Goal: Information Seeking & Learning: Learn about a topic

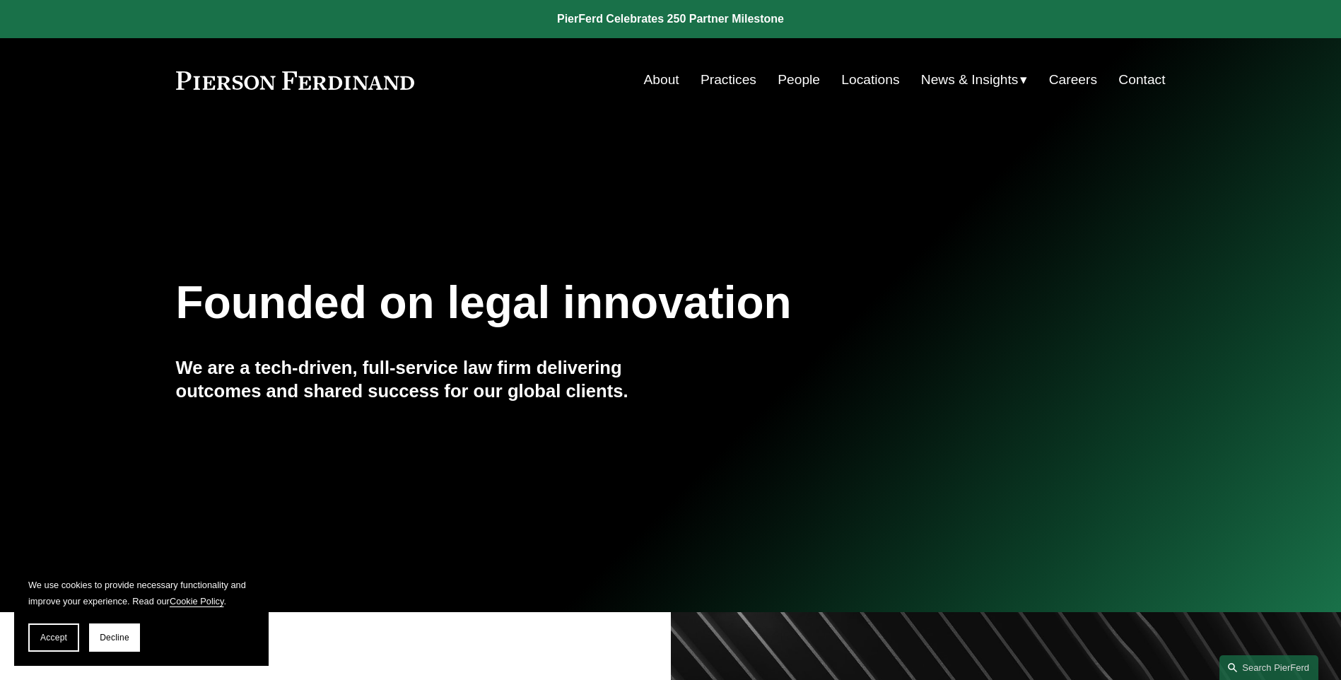
click at [739, 88] on link "Practices" at bounding box center [729, 79] width 56 height 27
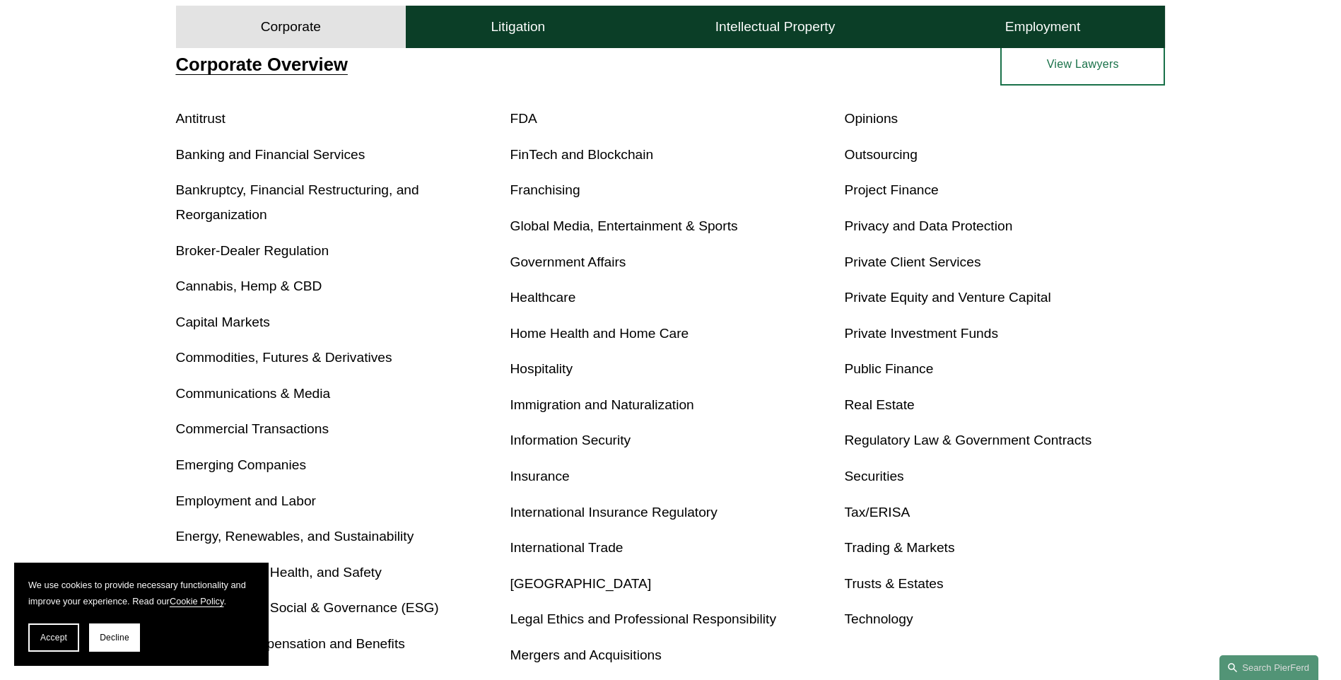
scroll to position [566, 0]
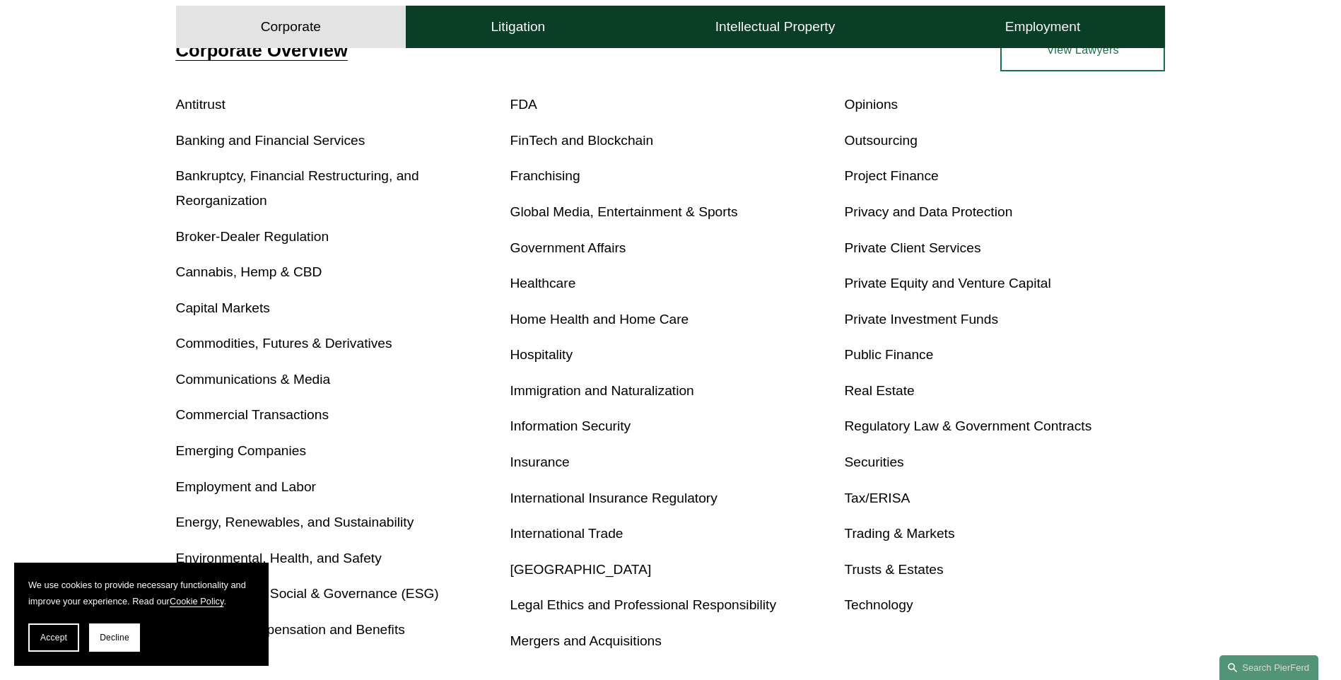
click at [544, 286] on link "Healthcare" at bounding box center [544, 283] width 66 height 15
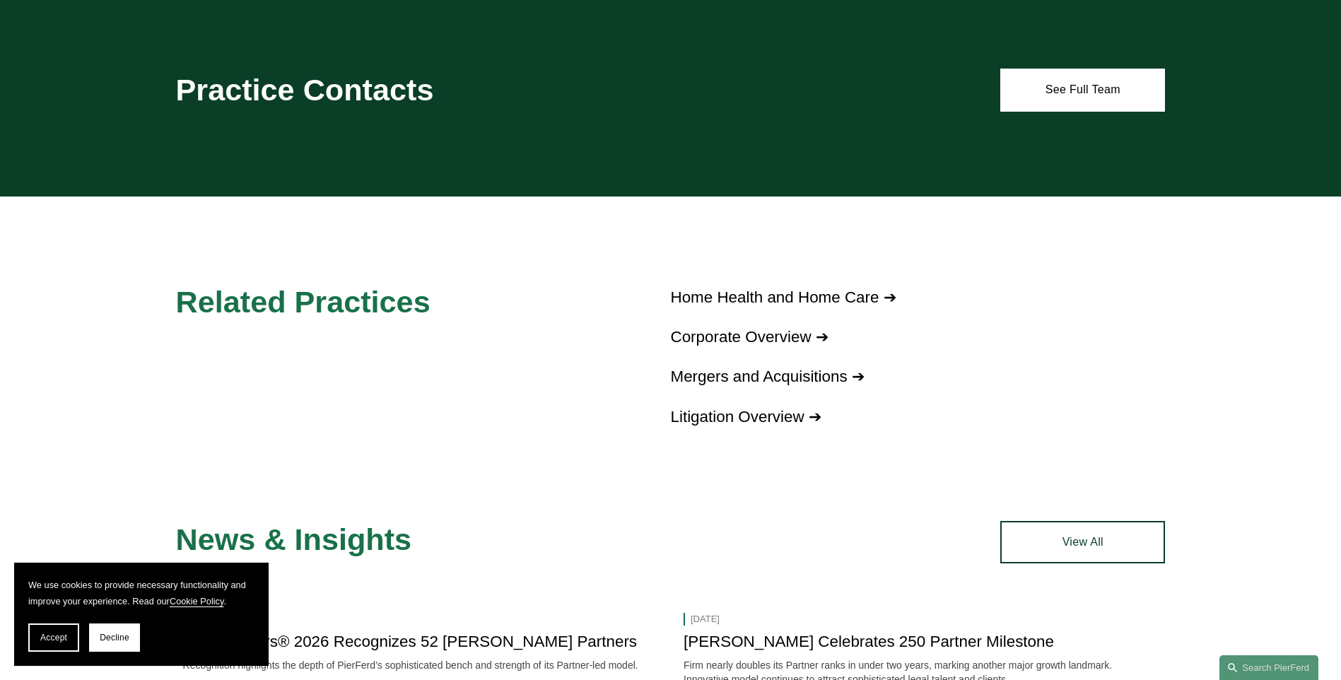
scroll to position [990, 0]
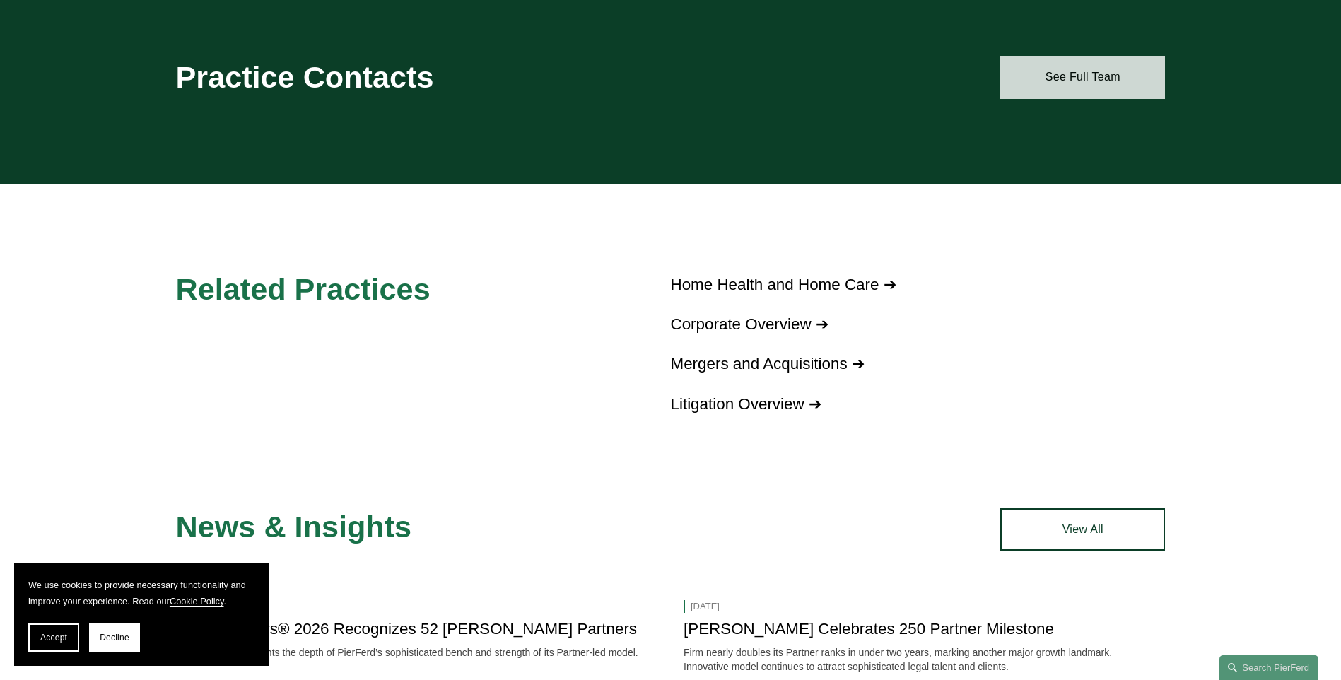
click at [1088, 57] on link "See Full Team" at bounding box center [1083, 77] width 165 height 42
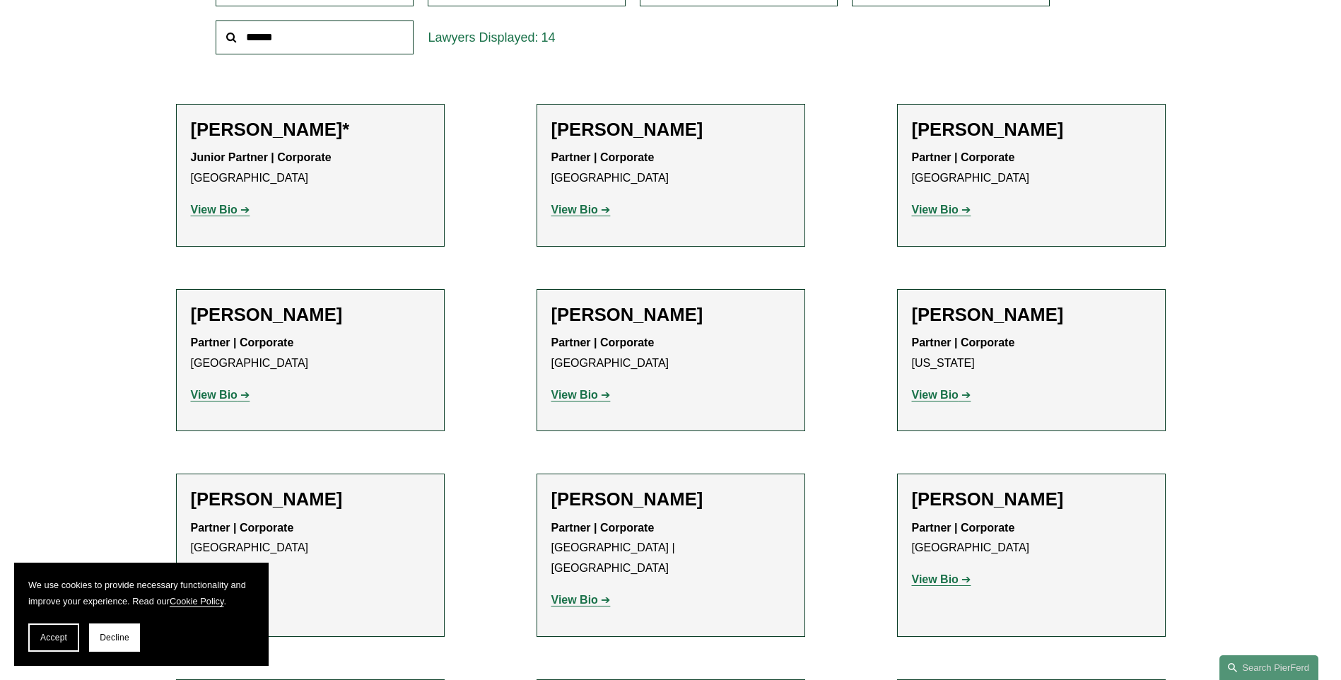
scroll to position [495, 0]
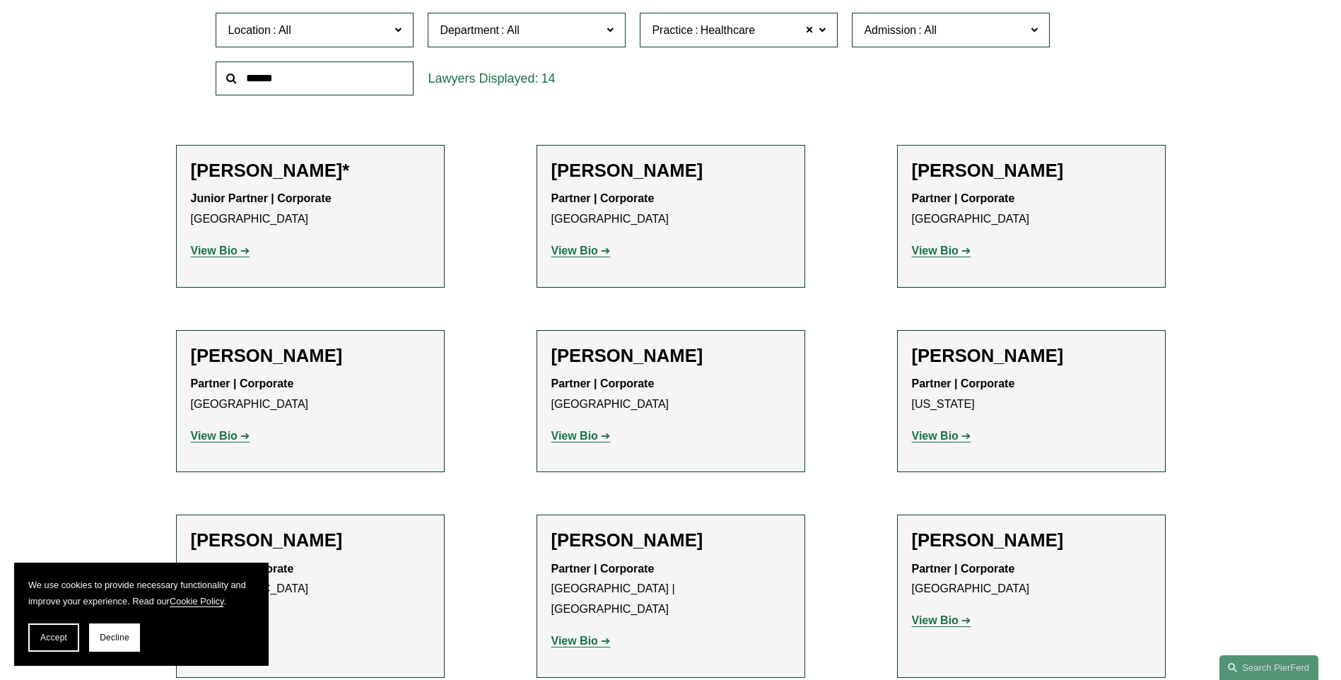
click at [940, 251] on strong "View Bio" at bounding box center [935, 251] width 47 height 12
click at [215, 433] on strong "View Bio" at bounding box center [214, 436] width 47 height 12
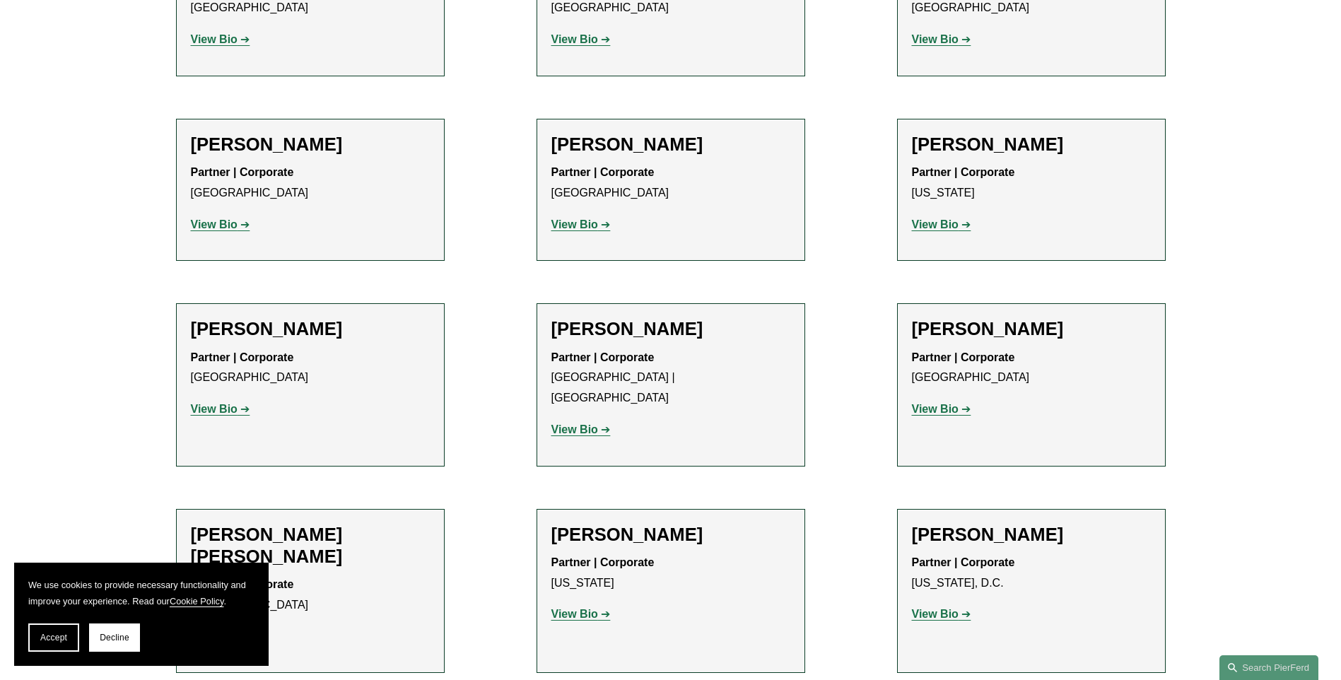
scroll to position [707, 0]
click at [568, 423] on strong "View Bio" at bounding box center [575, 429] width 47 height 12
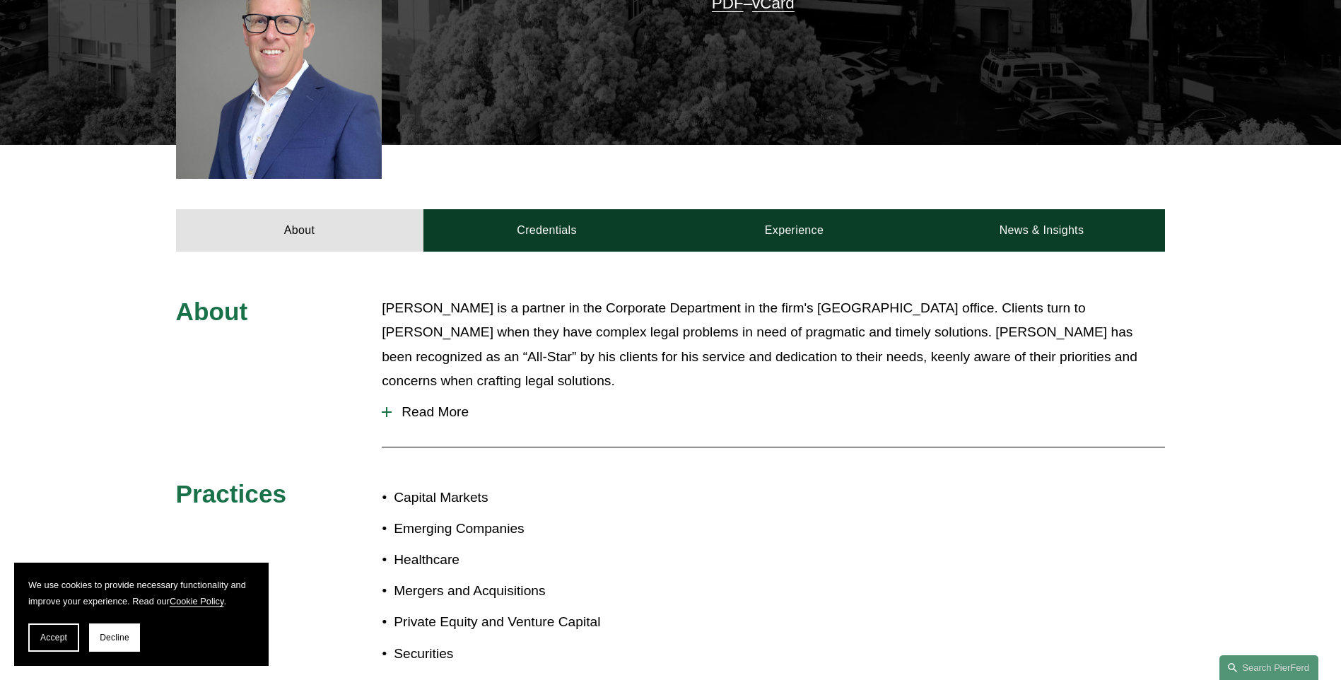
scroll to position [424, 0]
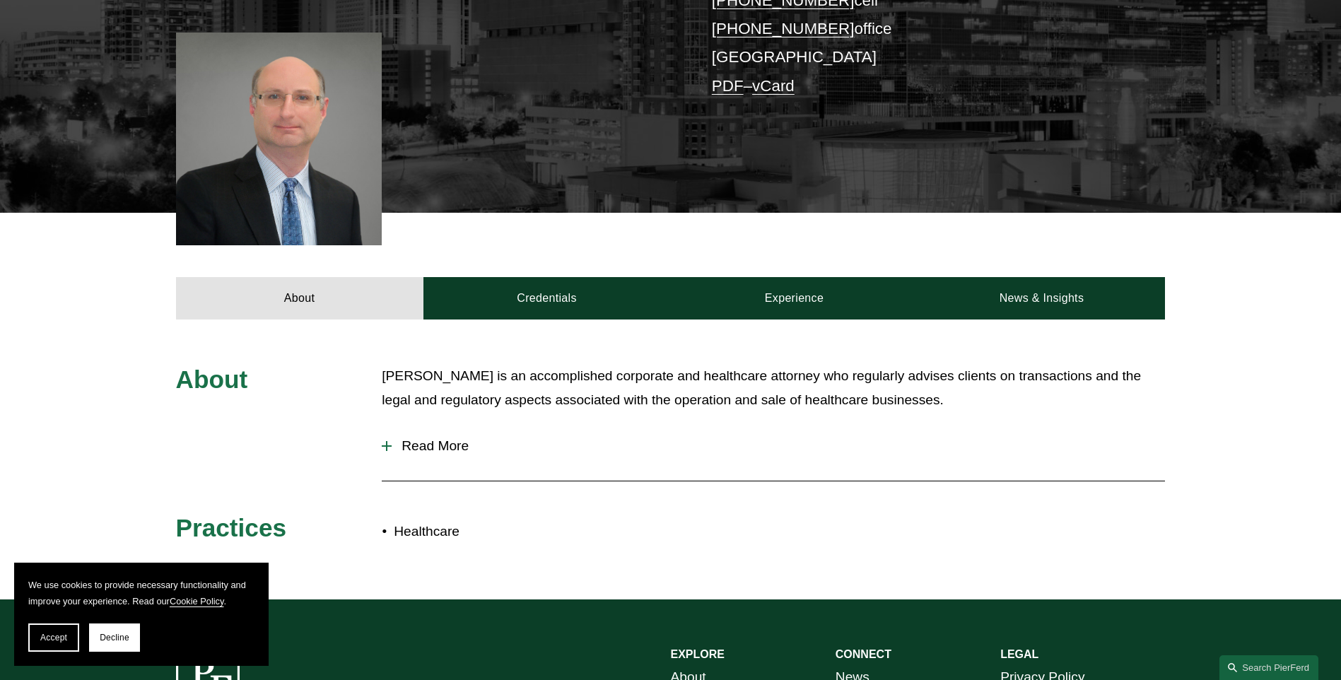
scroll to position [424, 0]
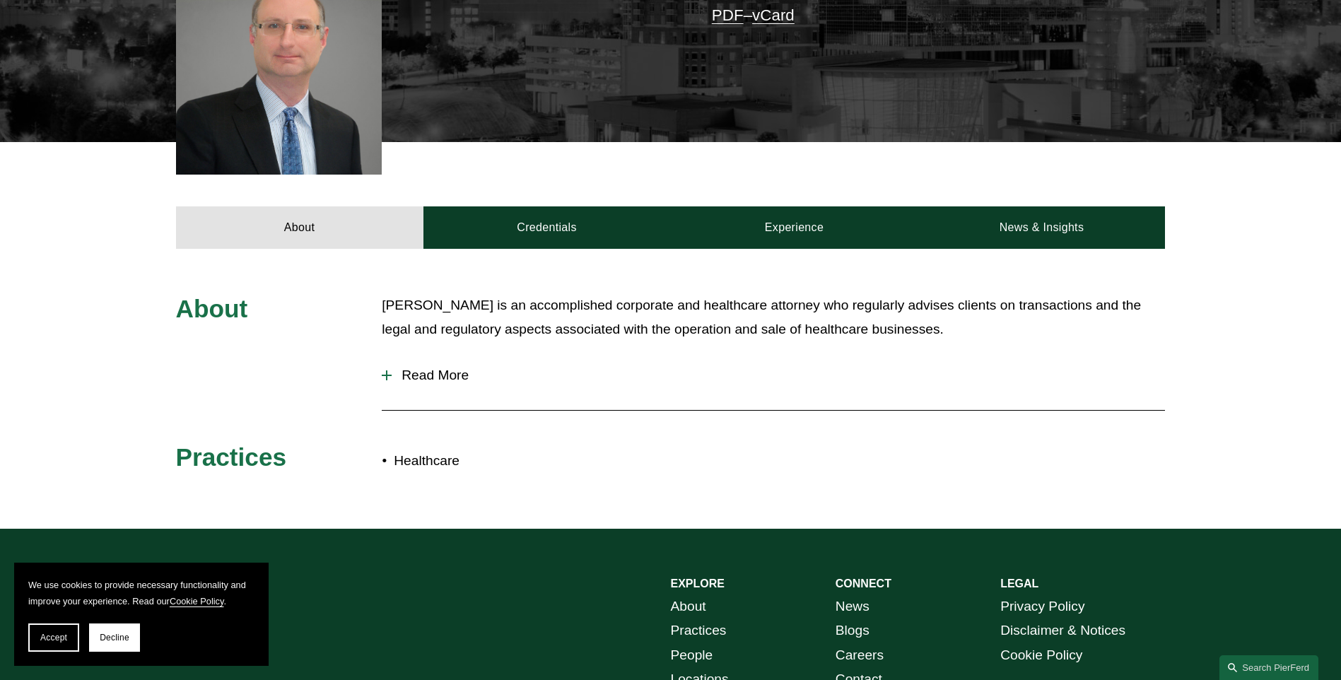
click at [395, 375] on span "Read More" at bounding box center [779, 376] width 774 height 16
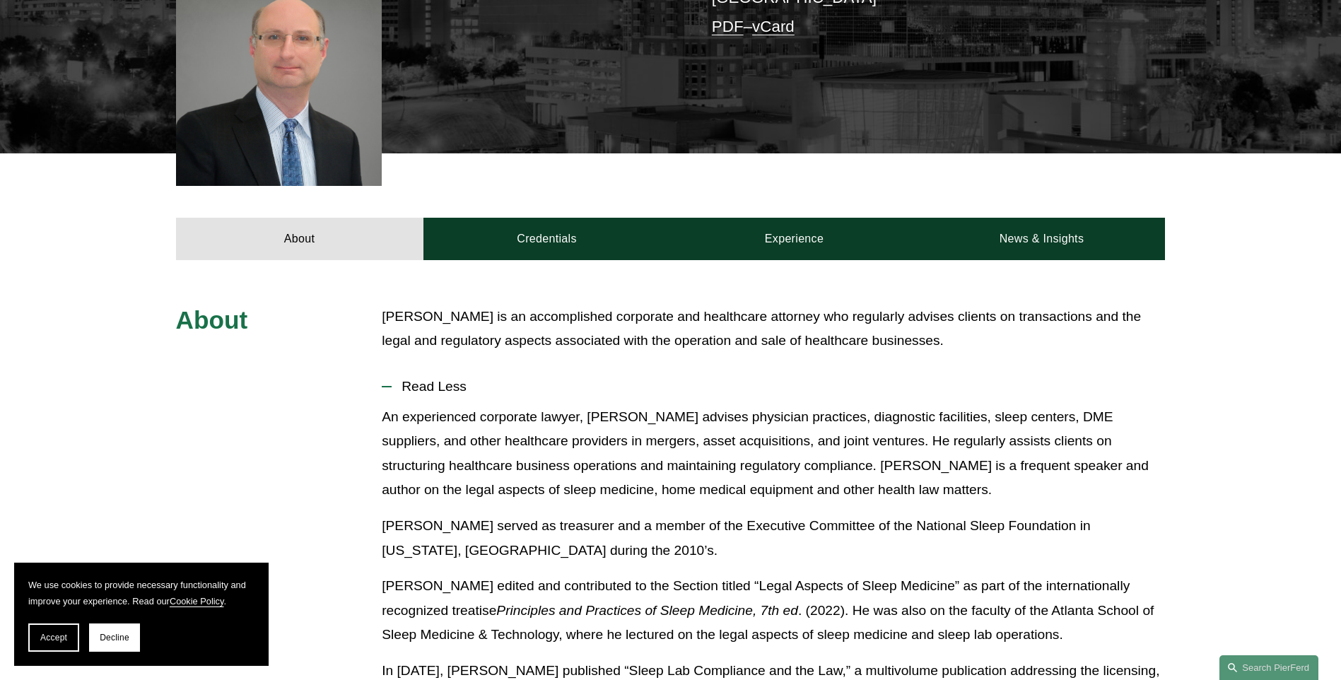
scroll to position [339, 0]
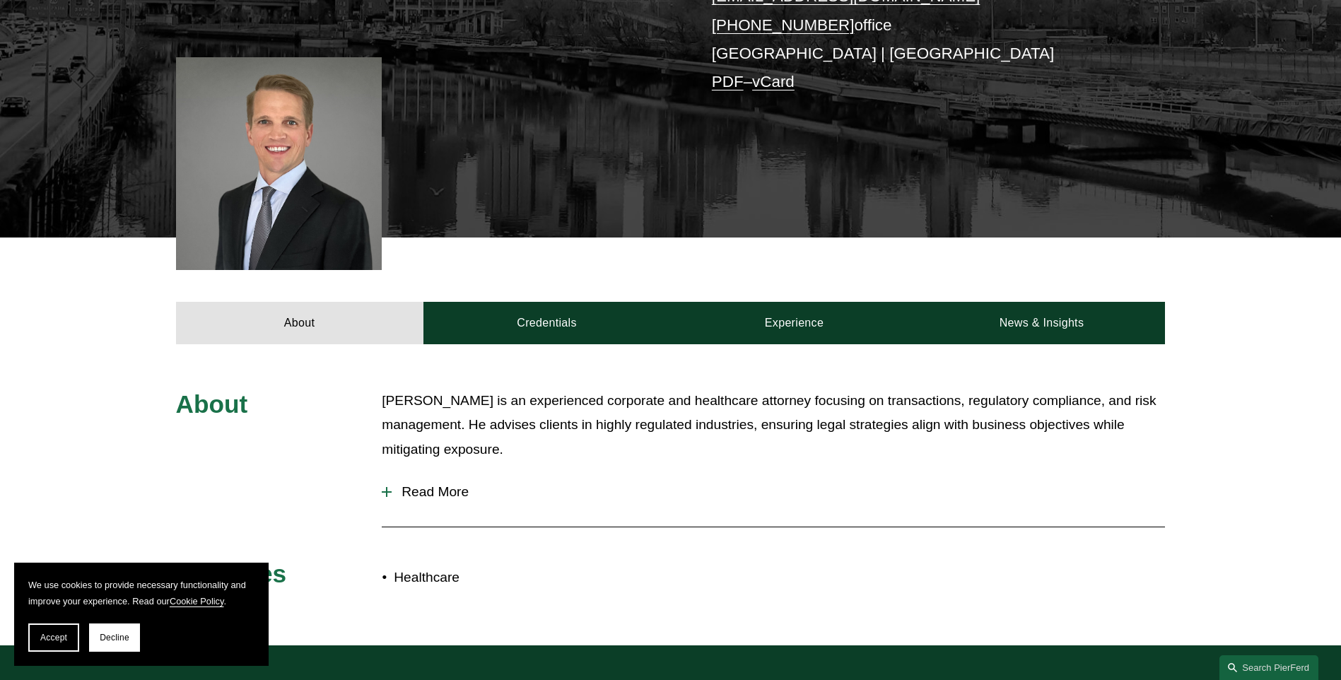
scroll to position [354, 0]
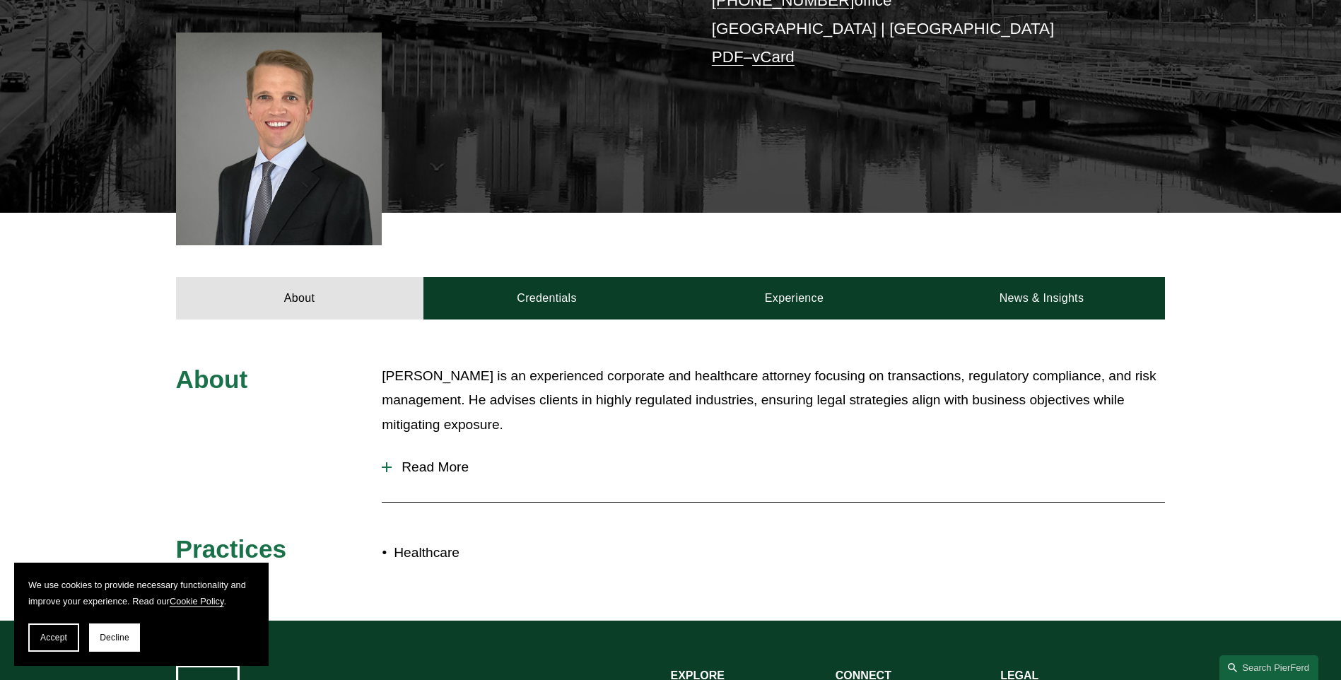
click at [383, 472] on div at bounding box center [387, 467] width 10 height 10
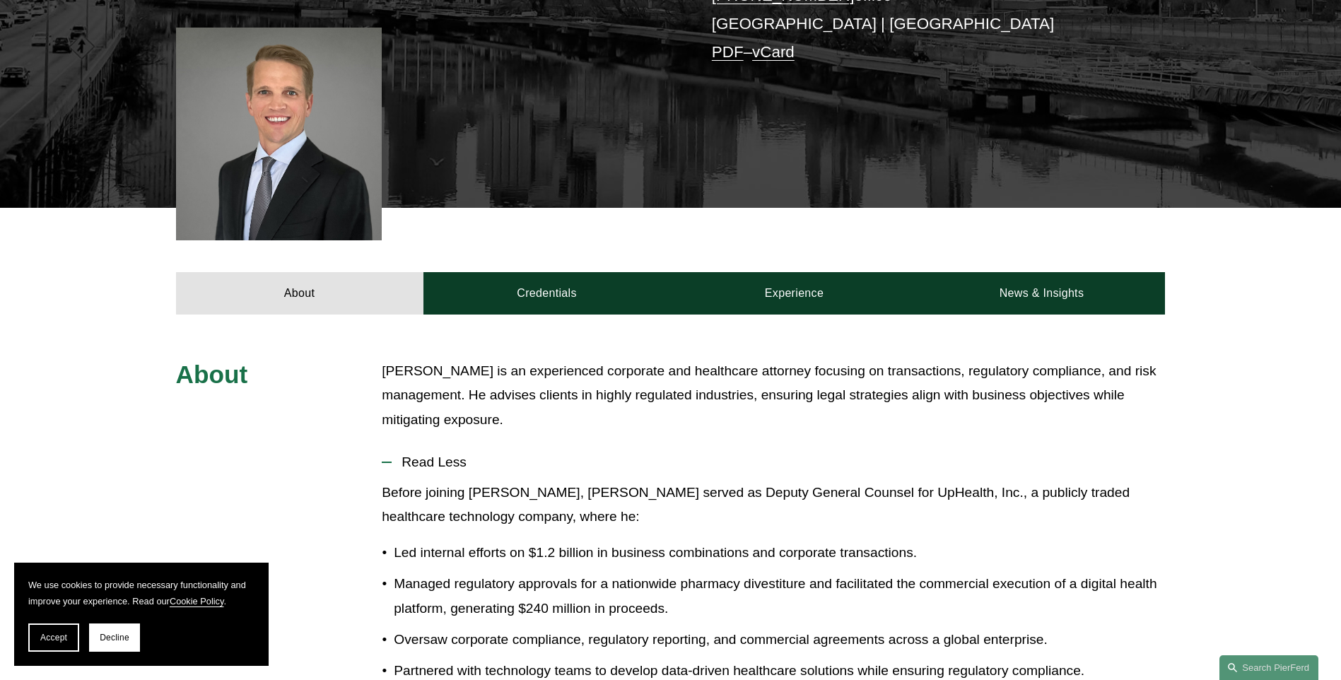
scroll to position [283, 0]
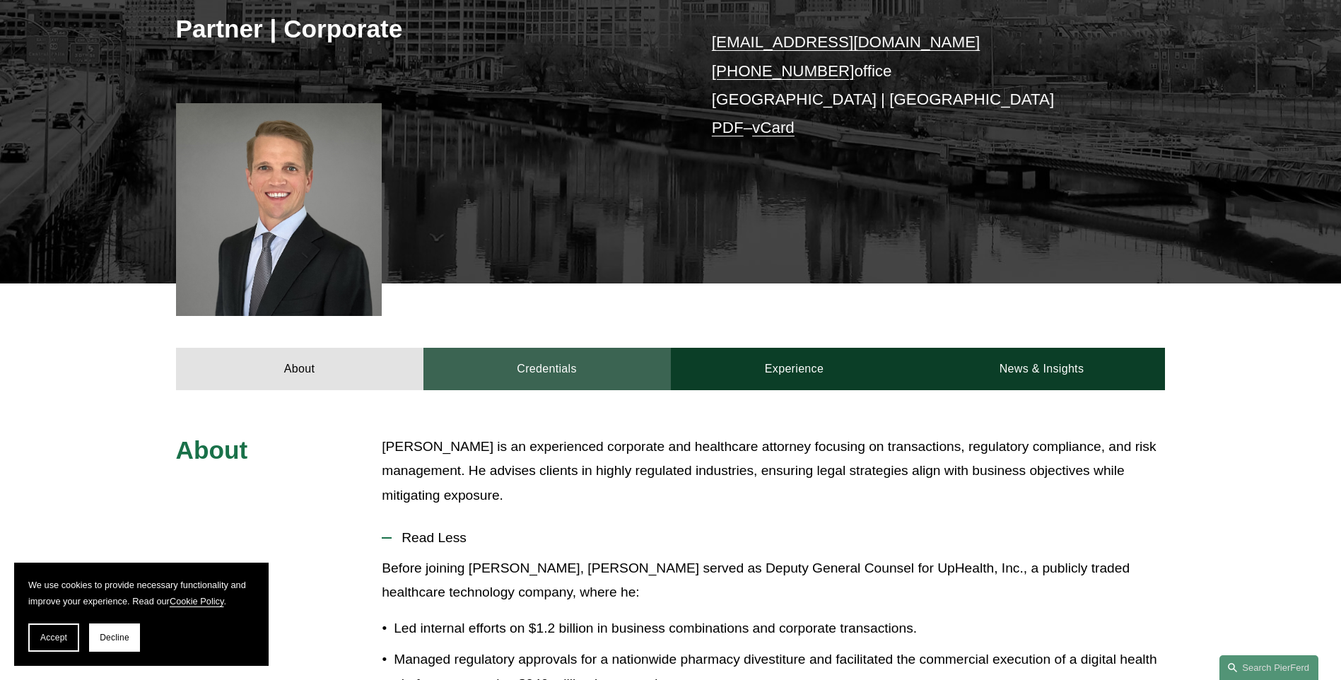
click at [542, 375] on link "Credentials" at bounding box center [547, 369] width 247 height 42
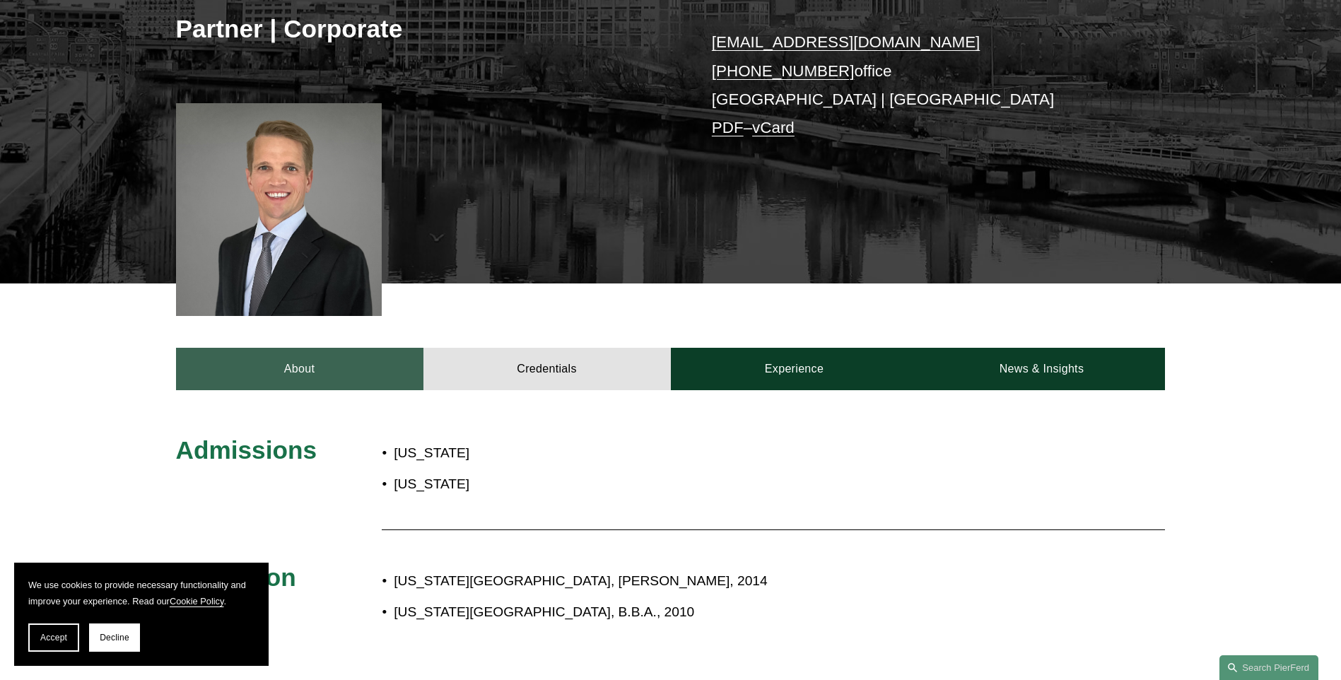
click at [305, 361] on link "About" at bounding box center [299, 369] width 247 height 42
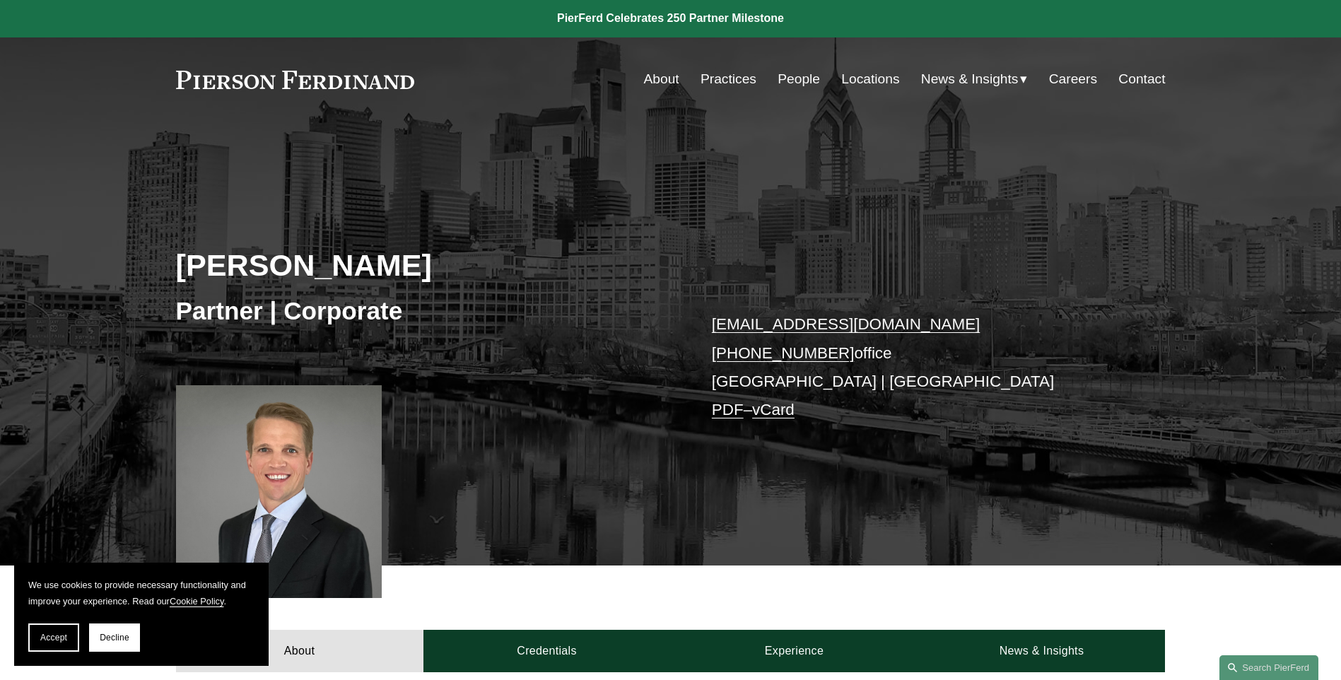
scroll to position [0, 0]
